Goal: Check status: Check status

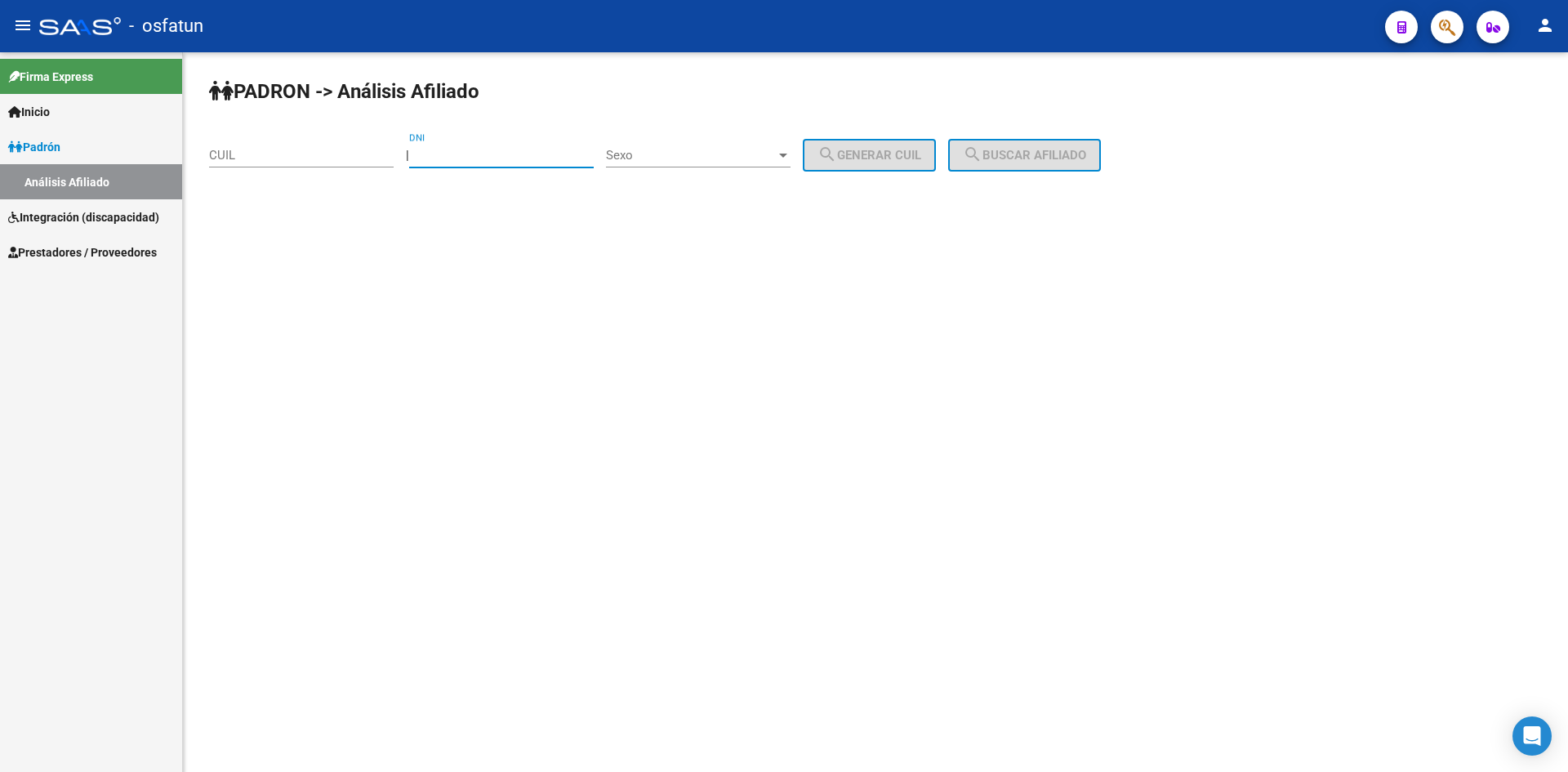
click at [439, 151] on input "DNI" at bounding box center [501, 154] width 185 height 14
paste input "38007381"
type input "38007381"
click at [669, 154] on span "Sexo" at bounding box center [690, 154] width 170 height 14
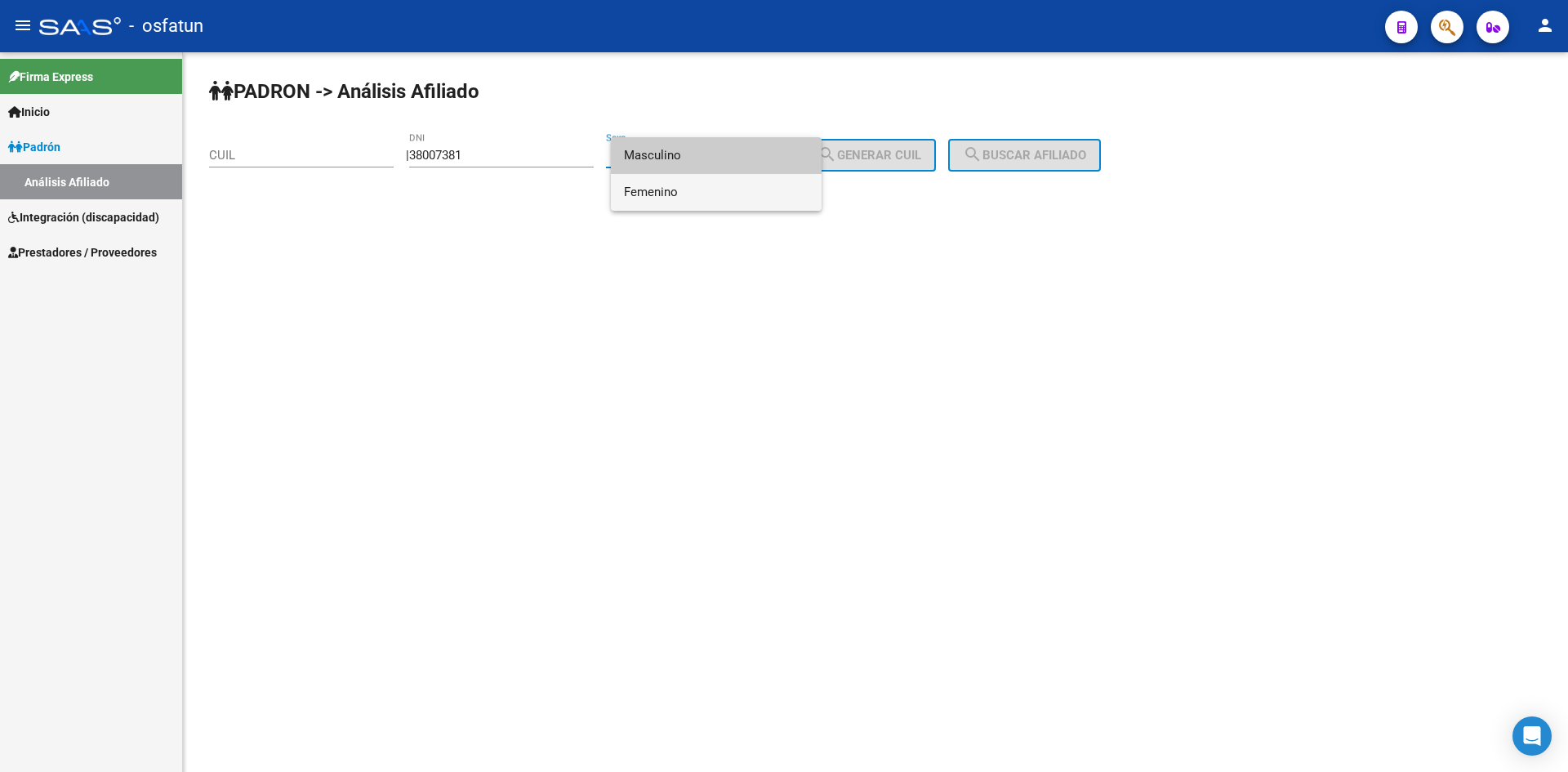
click at [697, 195] on span "Femenino" at bounding box center [716, 192] width 185 height 37
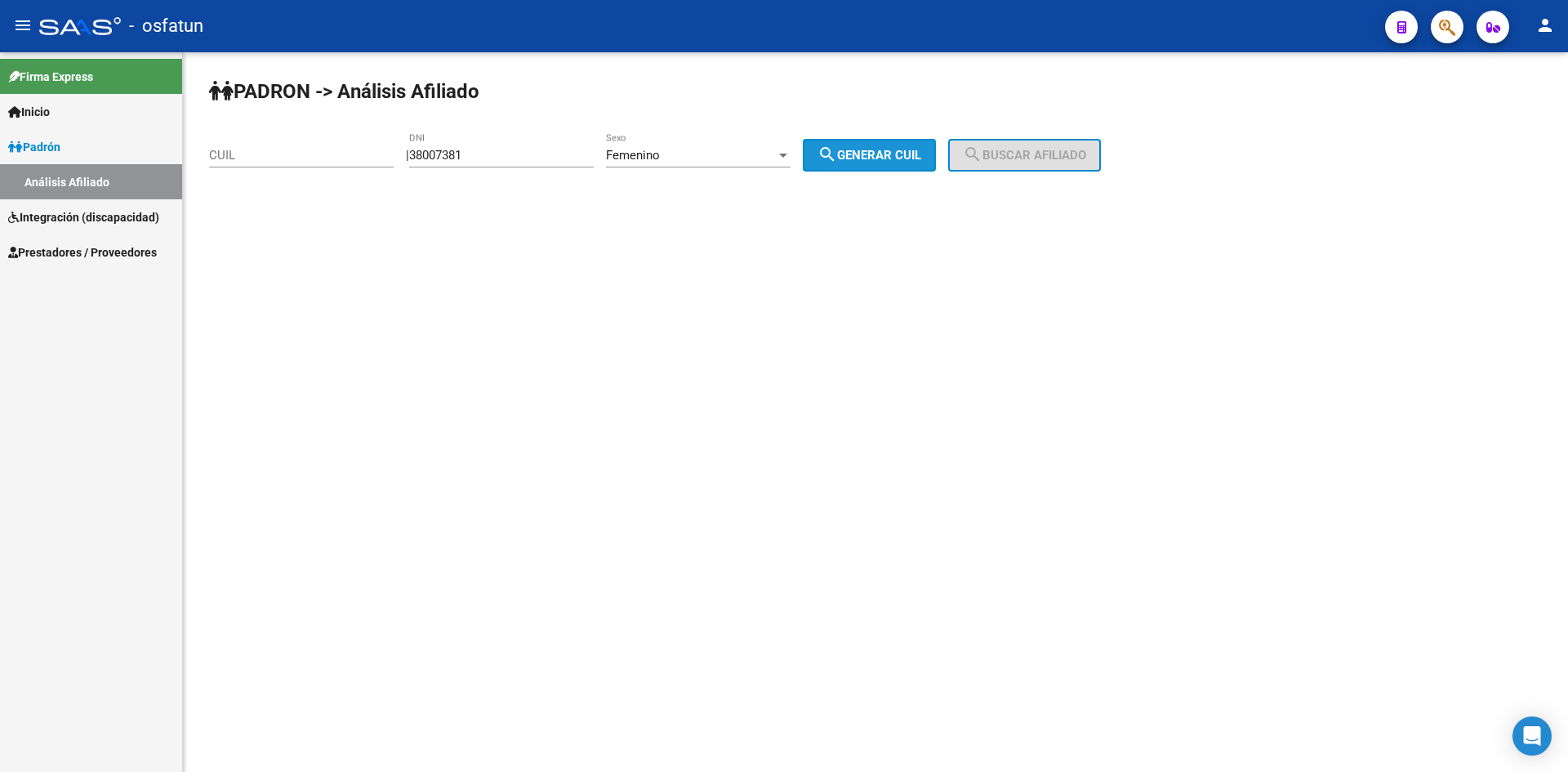
click at [837, 162] on mat-icon "search" at bounding box center [827, 154] width 19 height 19
type input "27-38007381-7"
click at [1017, 149] on span "search Buscar afiliado" at bounding box center [1024, 154] width 123 height 14
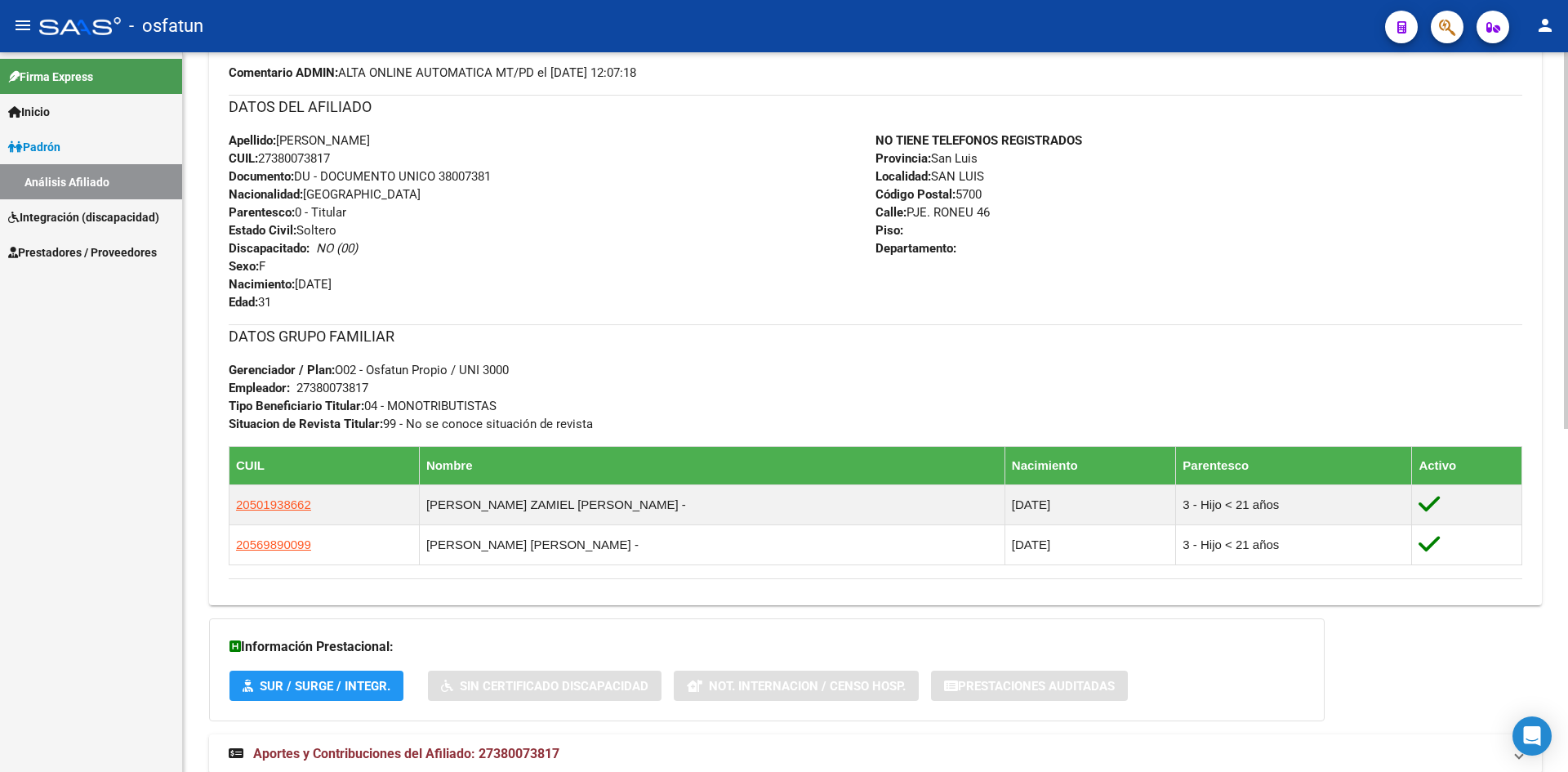
scroll to position [656, 0]
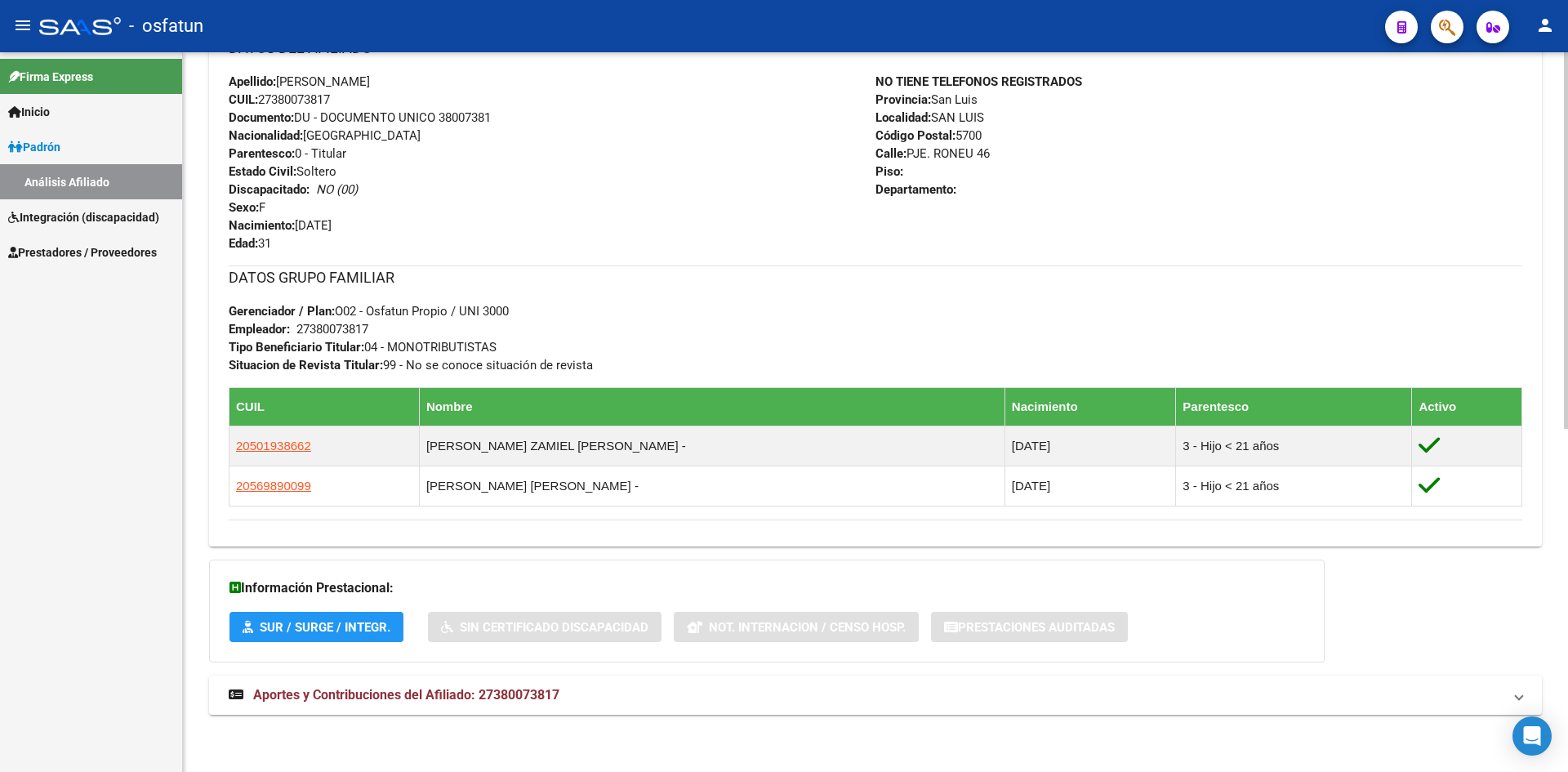
click at [1514, 684] on div "PADRON -> Análisis Afiliado Cambiar Afiliado 27-38007381-7 CUIL DATOS PADRÓN ÁG…" at bounding box center [877, 84] width 1389 height 1375
click at [494, 699] on span "Aportes y Contribuciones del Afiliado: 27380073817" at bounding box center [406, 694] width 306 height 15
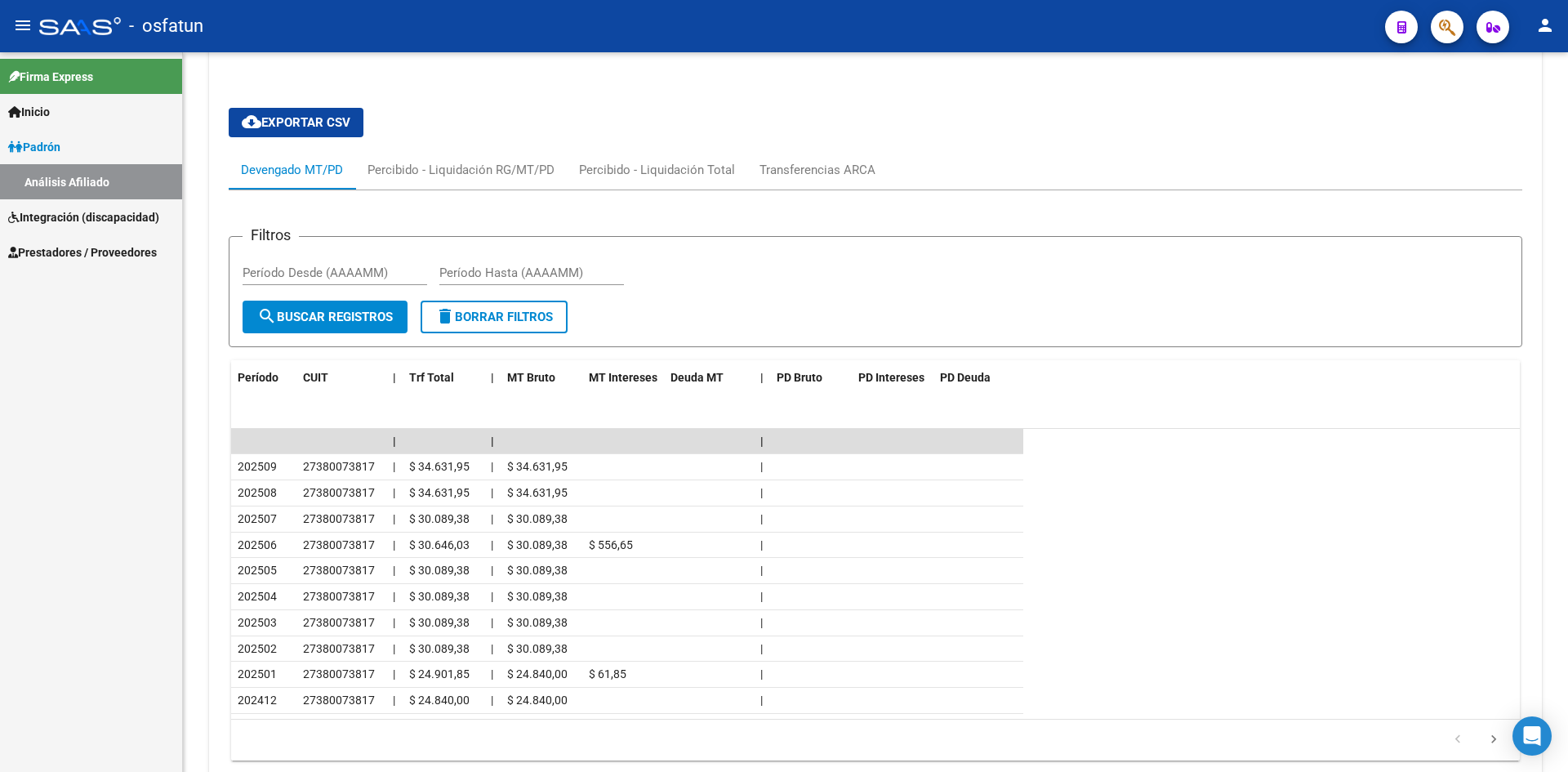
scroll to position [1348, 0]
